Goal: Information Seeking & Learning: Find specific page/section

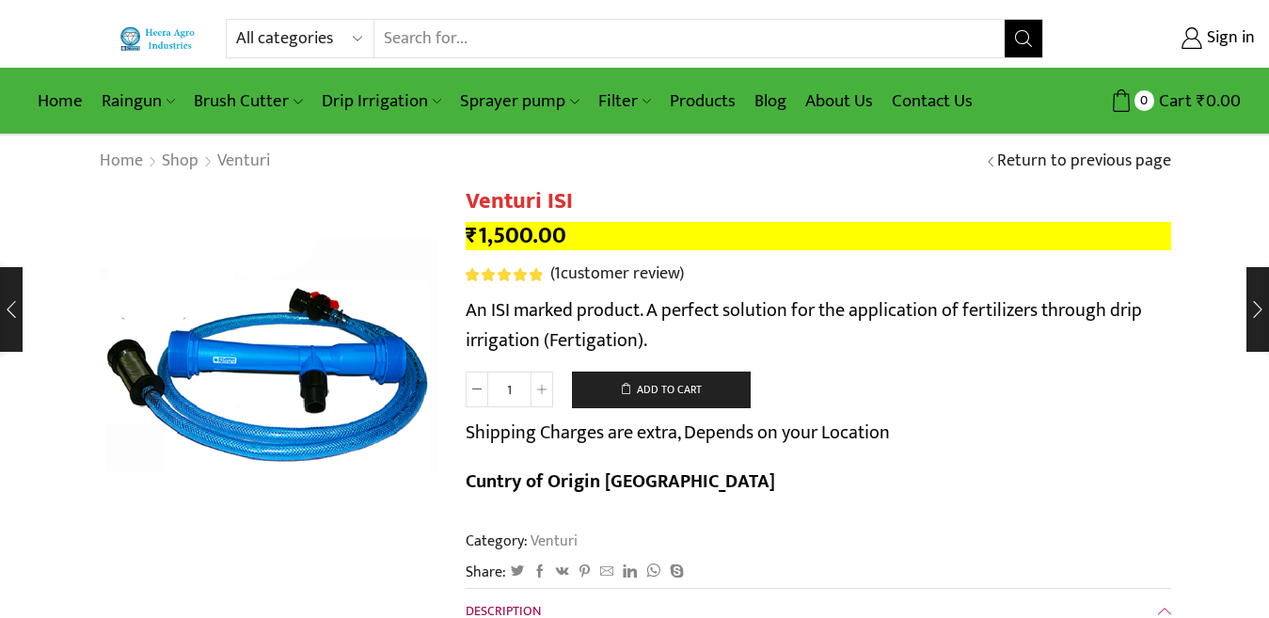
click at [479, 46] on input "Search input" at bounding box center [689, 39] width 630 height 38
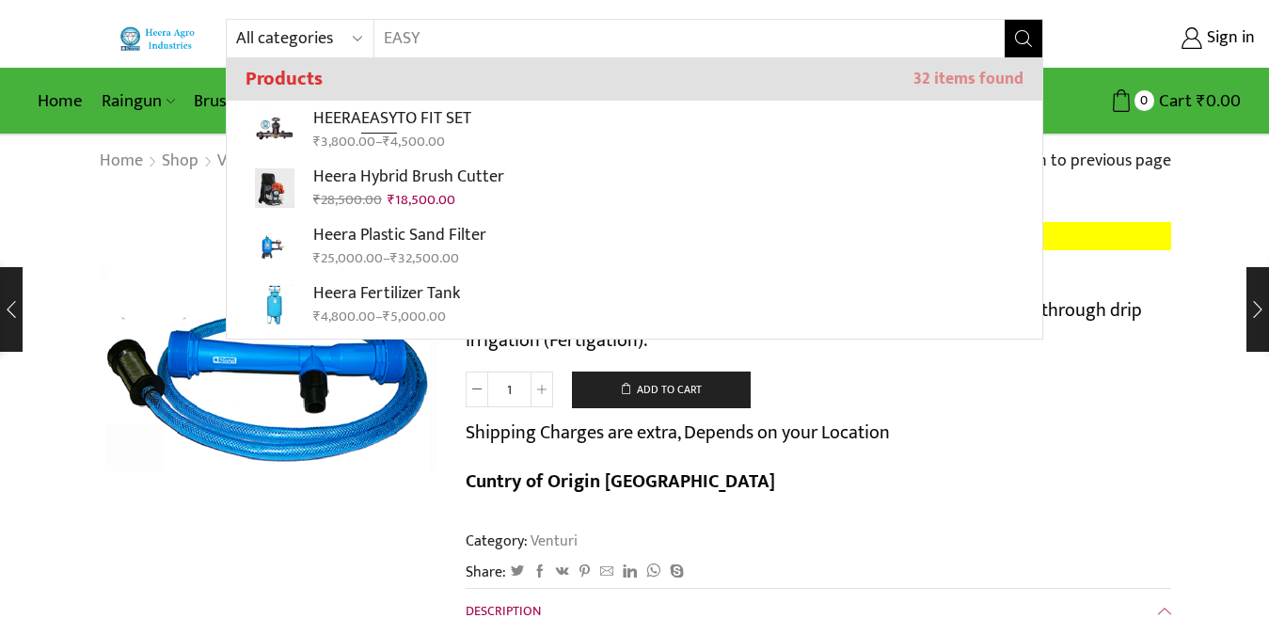
click at [535, 39] on input "EASY" at bounding box center [677, 39] width 607 height 38
click at [504, 113] on div "All categories Accessories Air Release Valve Brush Cutter Domestic Use Drip Irr…" at bounding box center [634, 67] width 1269 height 135
click at [511, 40] on input "EASY" at bounding box center [677, 39] width 607 height 38
click at [471, 125] on p "HEERA EASY TO FIT SET" at bounding box center [392, 118] width 158 height 27
type input "HEERA EASY TO FIT SET"
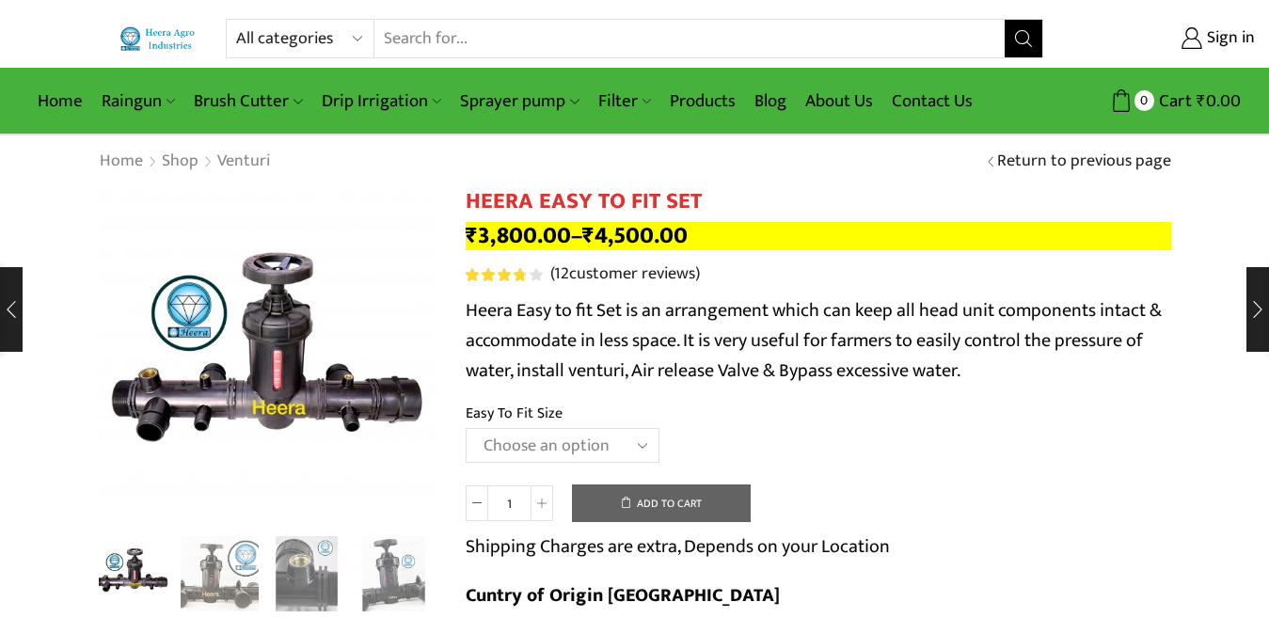
click at [515, 48] on input "Search input" at bounding box center [689, 39] width 630 height 38
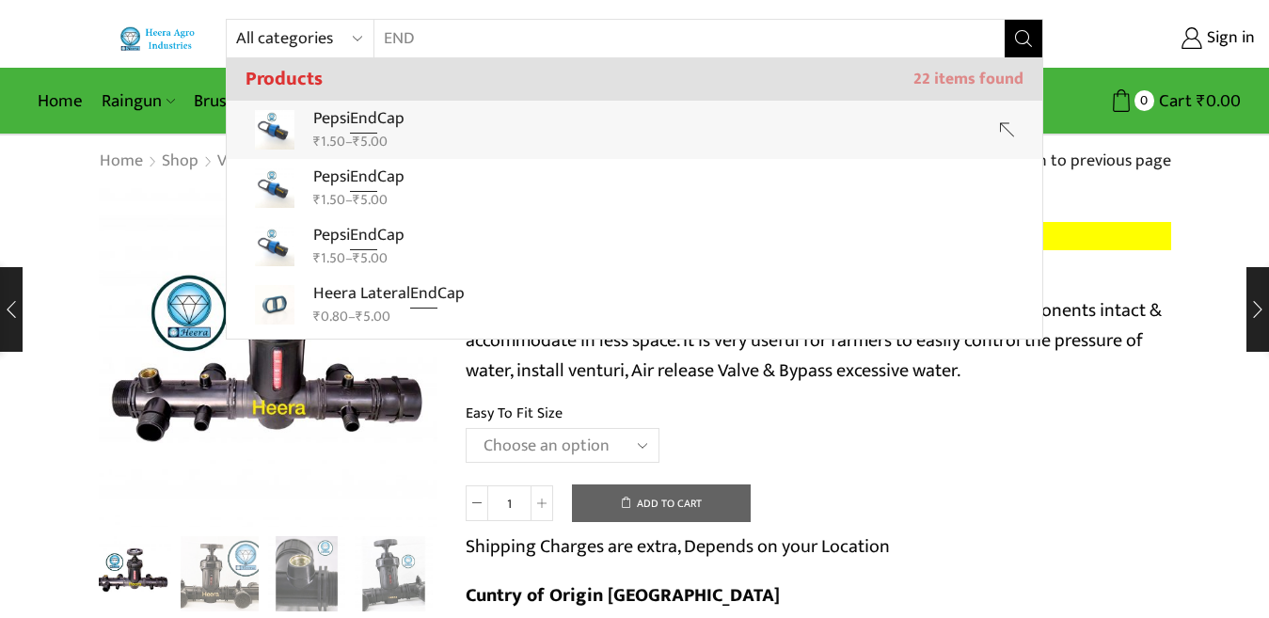
click at [412, 123] on link "Pepsi End Cap ₹ 1.50 – ₹ 5.00" at bounding box center [635, 130] width 816 height 58
type input "Pepsi End Cap"
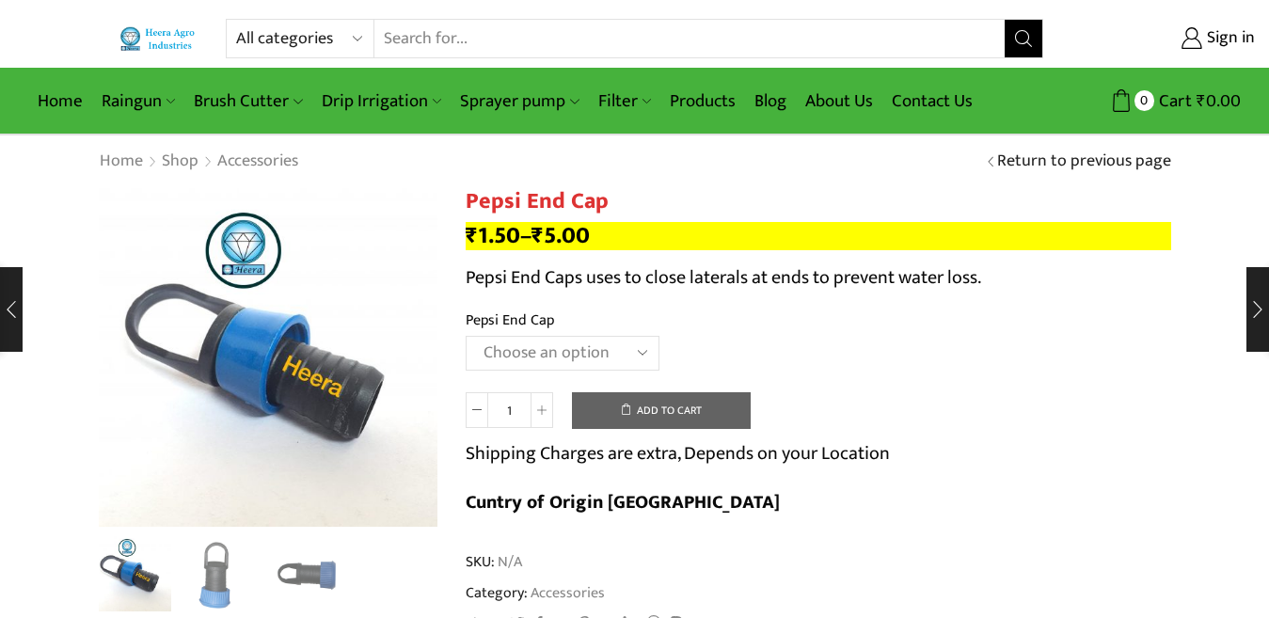
click at [491, 30] on input "Search input" at bounding box center [689, 39] width 630 height 38
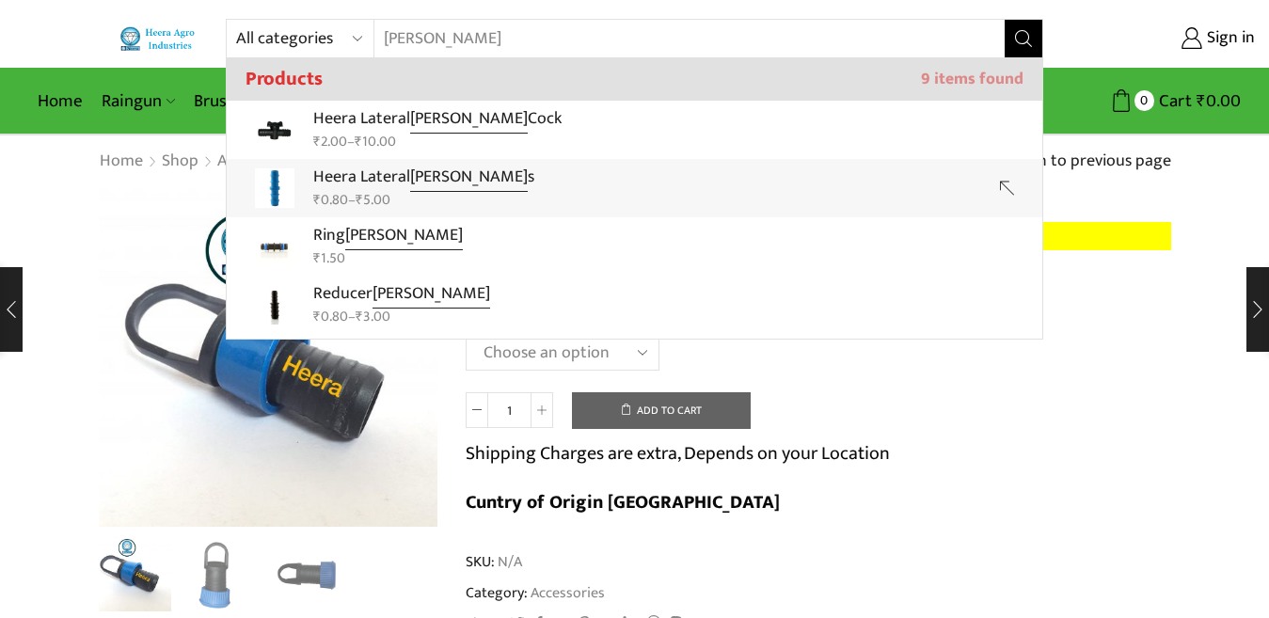
scroll to position [94, 0]
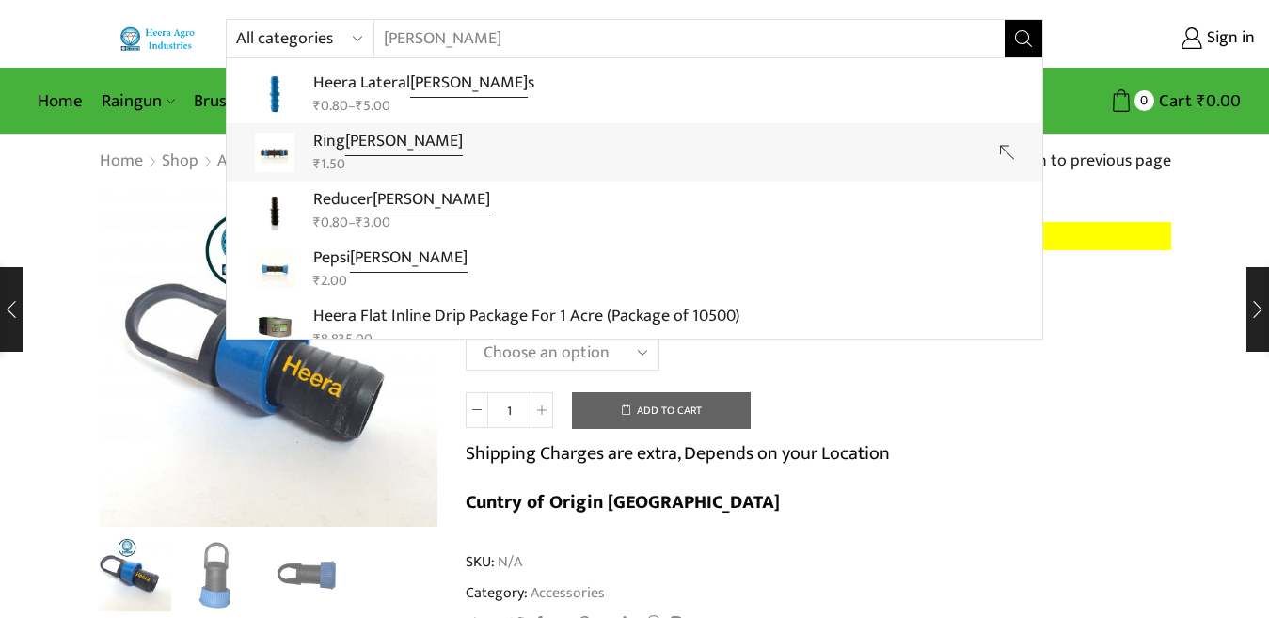
click at [369, 149] on strong "Joiner" at bounding box center [404, 141] width 118 height 29
type input "Ring Joiner"
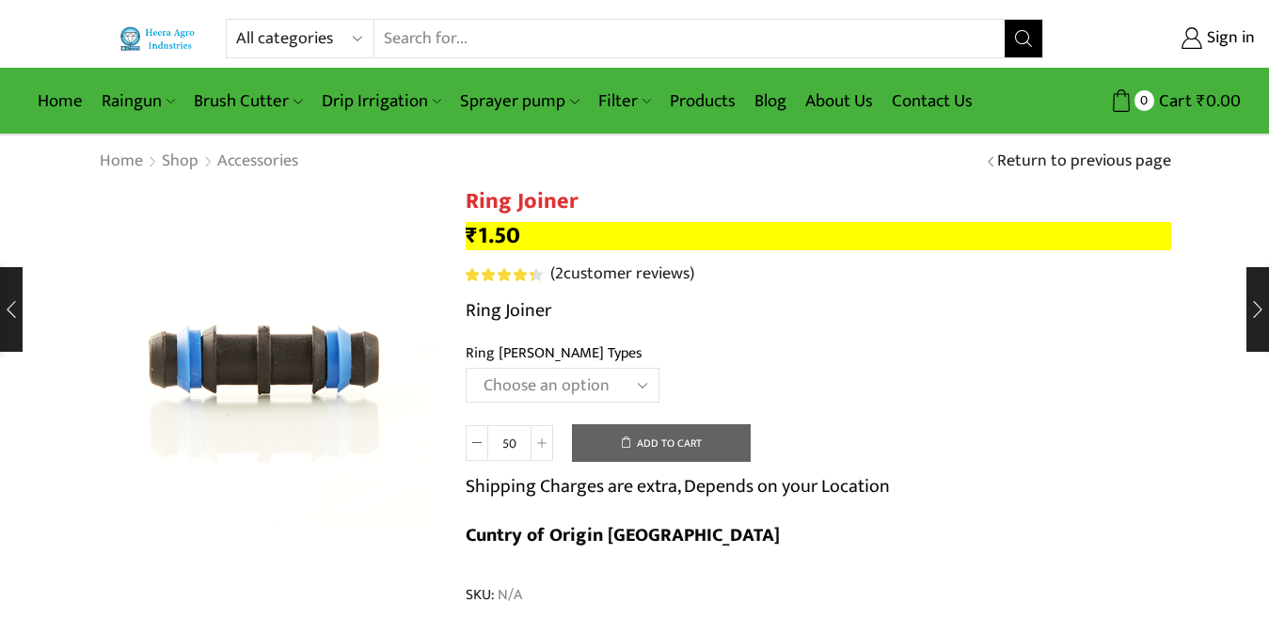
click at [458, 28] on input "Search input" at bounding box center [689, 39] width 630 height 38
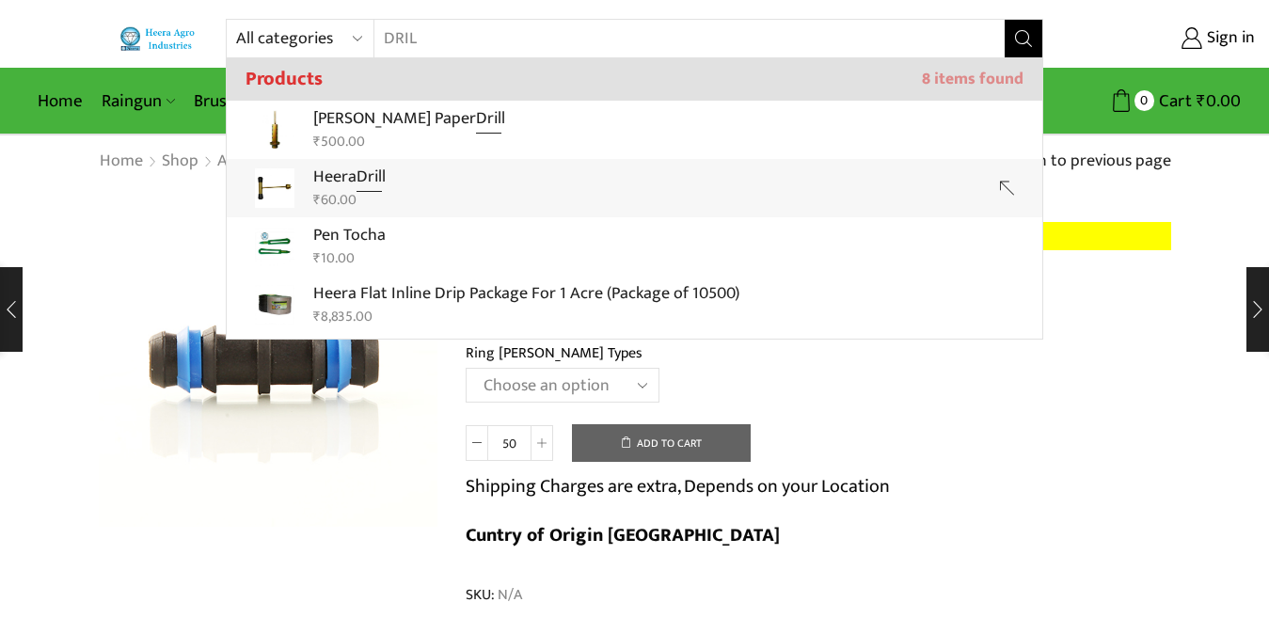
click at [400, 174] on link "Heera Dril l ₹ 60.00" at bounding box center [635, 188] width 816 height 58
type input "Heera Drill"
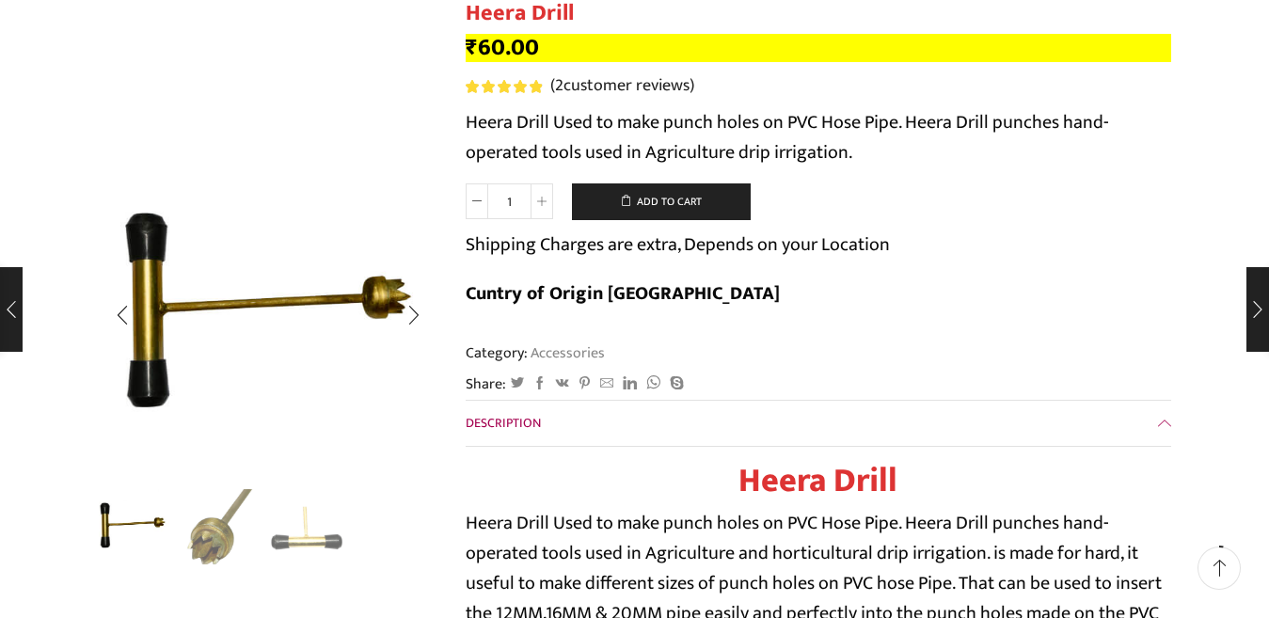
scroll to position [188, 0]
